Goal: Find specific page/section

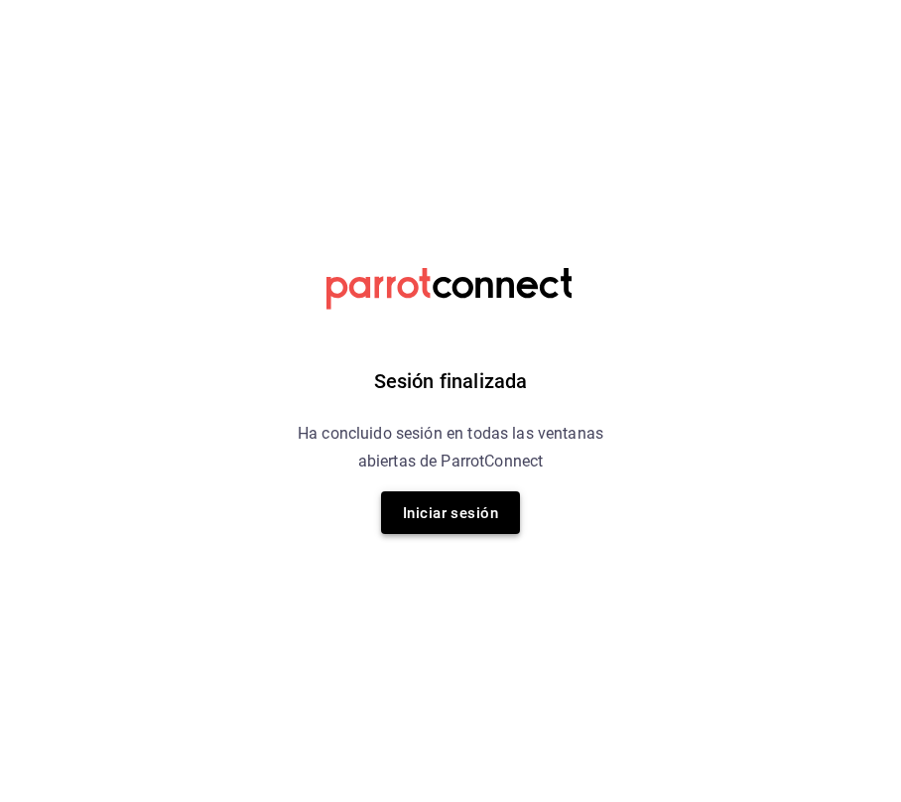
click at [441, 504] on font "Iniciar sesión" at bounding box center [450, 513] width 95 height 18
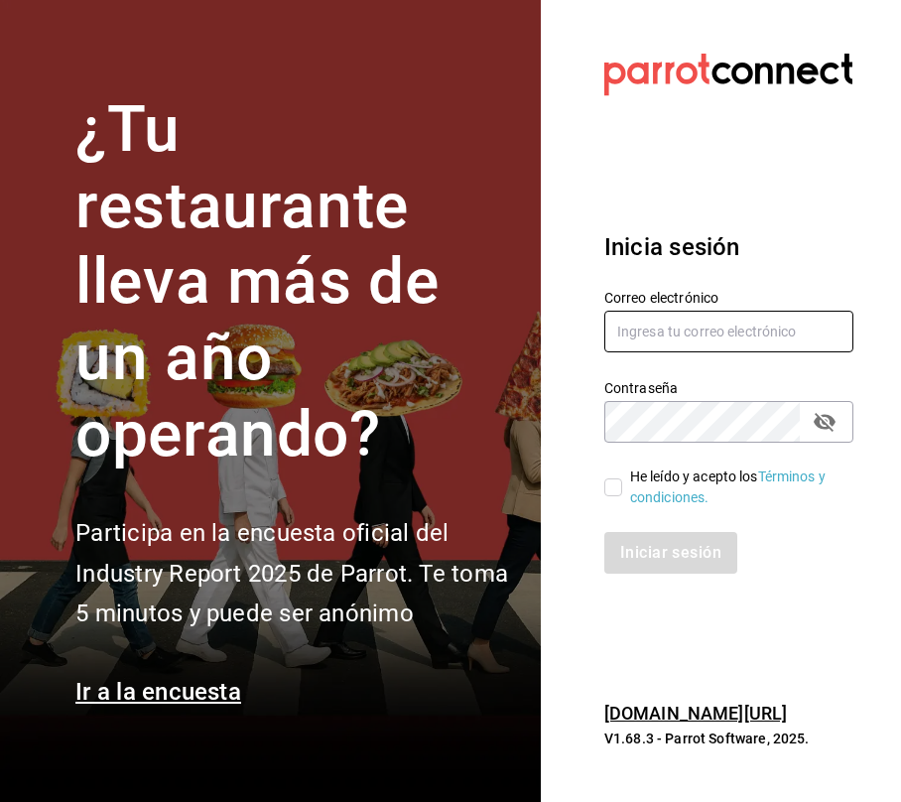
type input "restauranteflammingos.ad@gmail.com"
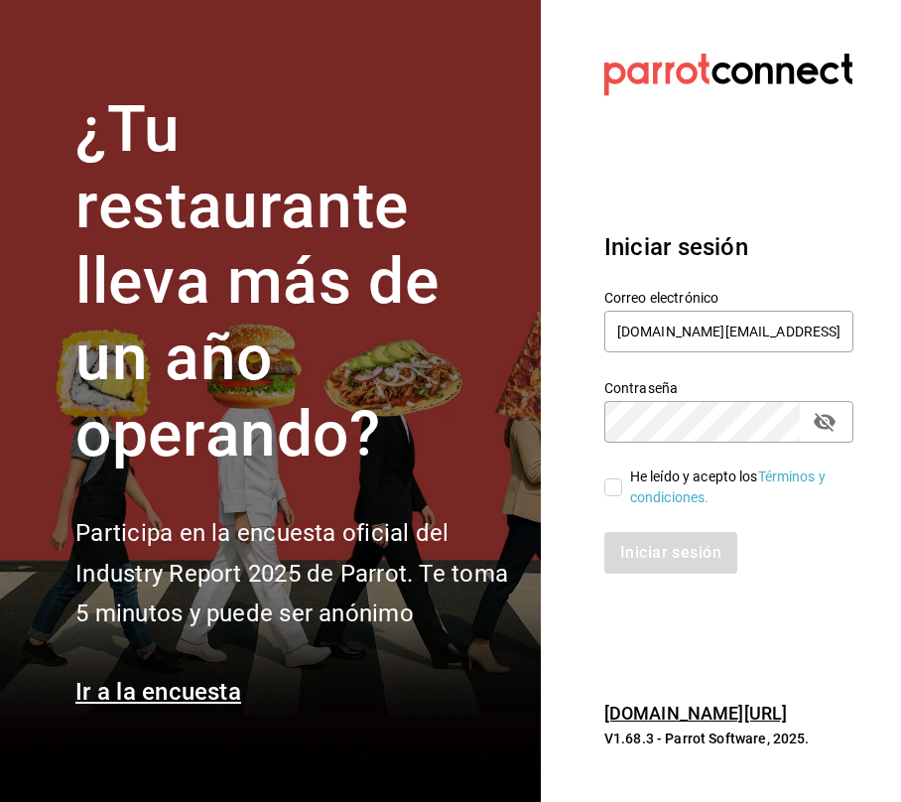
click at [615, 478] on input "He leído y acepto los Términos y condiciones." at bounding box center [613, 487] width 18 height 18
checkbox input "true"
click at [635, 548] on font "Iniciar sesión" at bounding box center [671, 552] width 101 height 19
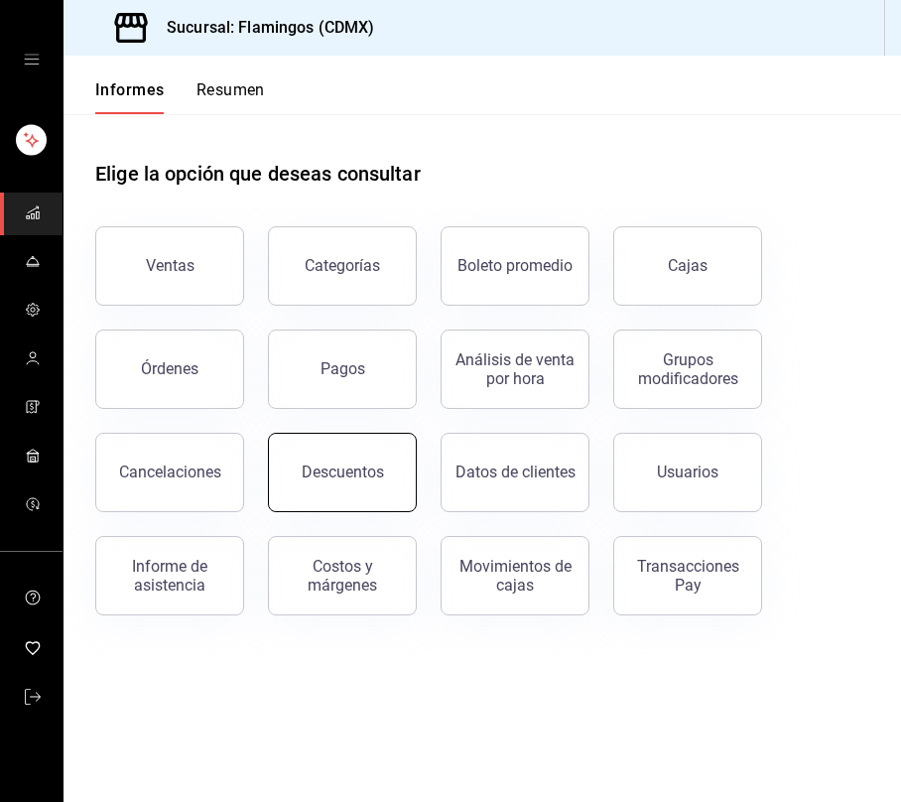
click at [341, 463] on font "Descuentos" at bounding box center [343, 472] width 82 height 19
